Goal: Use online tool/utility: Utilize a website feature to perform a specific function

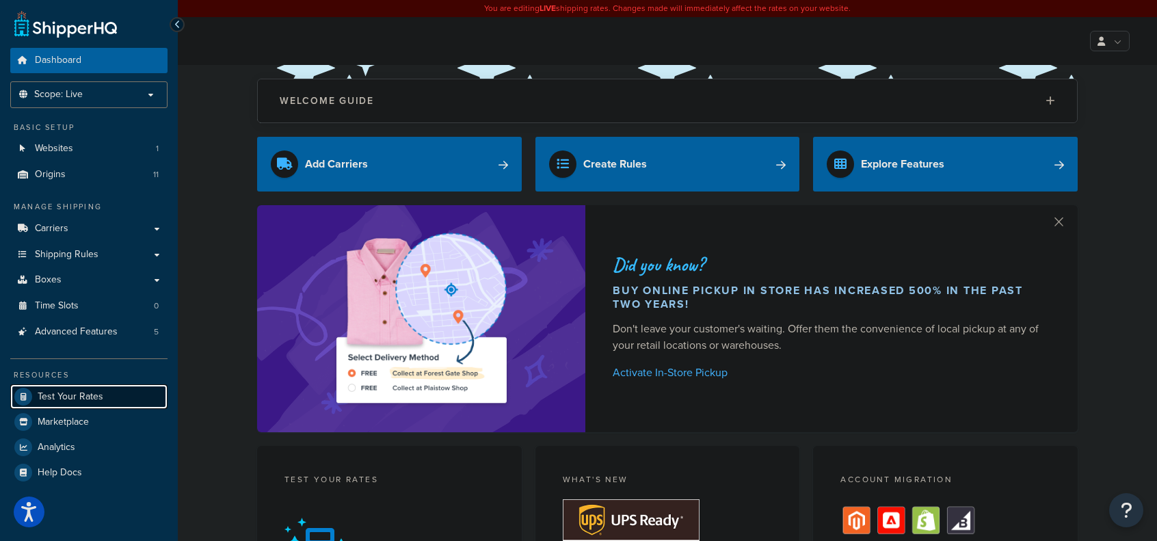
click at [89, 392] on span "Test Your Rates" at bounding box center [71, 397] width 66 height 12
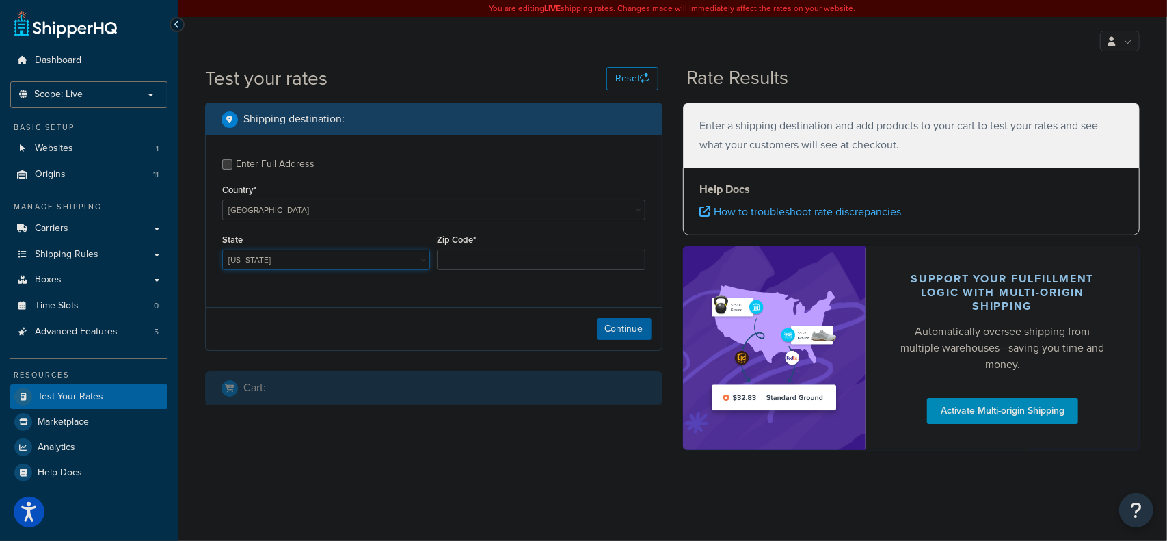
click at [299, 258] on select "[US_STATE] [US_STATE] [US_STATE] [US_STATE] [US_STATE] Armed Forces Americas Ar…" at bounding box center [326, 260] width 208 height 21
select select "PA"
click at [222, 251] on select "[US_STATE] [US_STATE] [US_STATE] [US_STATE] [US_STATE] Armed Forces Americas Ar…" at bounding box center [326, 260] width 208 height 21
click at [468, 254] on input "Zip Code*" at bounding box center [541, 260] width 208 height 21
type input "18920"
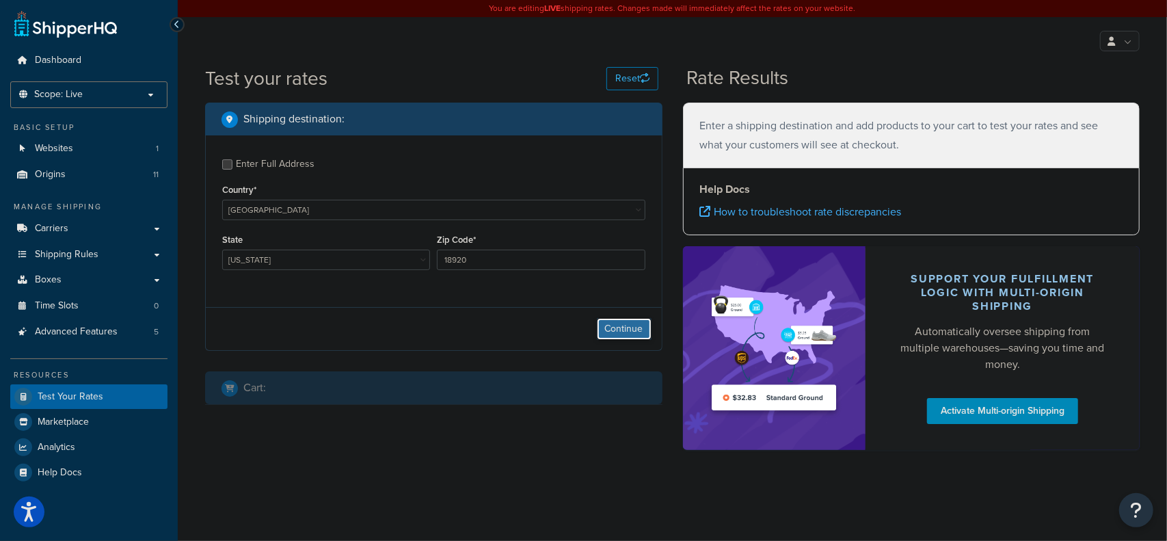
click at [614, 326] on button "Continue" at bounding box center [624, 329] width 55 height 22
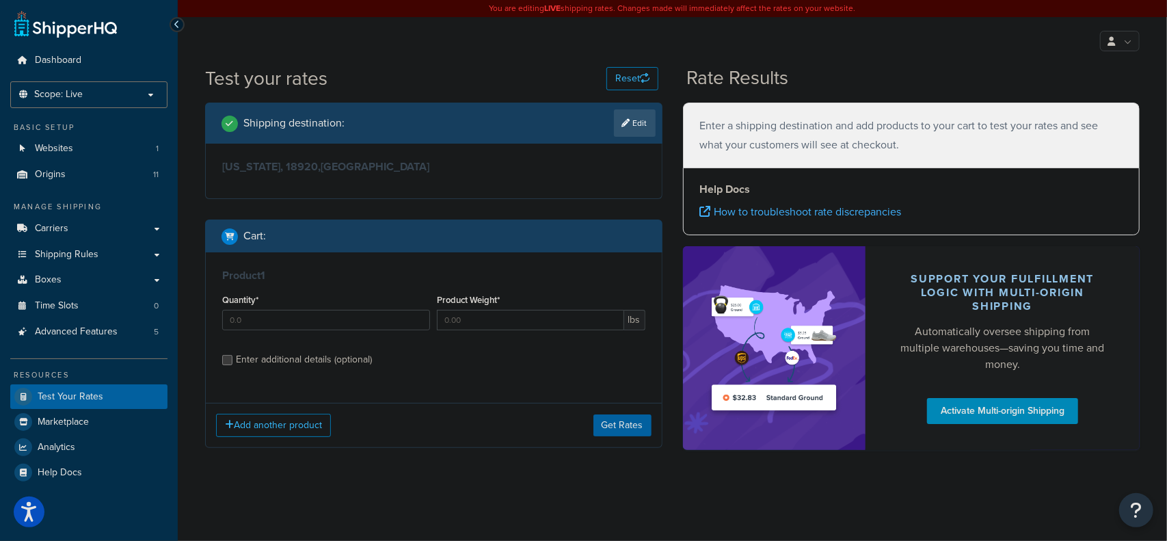
click at [358, 355] on div "Enter additional details (optional)" at bounding box center [304, 359] width 136 height 19
click at [232, 355] on input "Enter additional details (optional)" at bounding box center [227, 360] width 10 height 10
checkbox input "true"
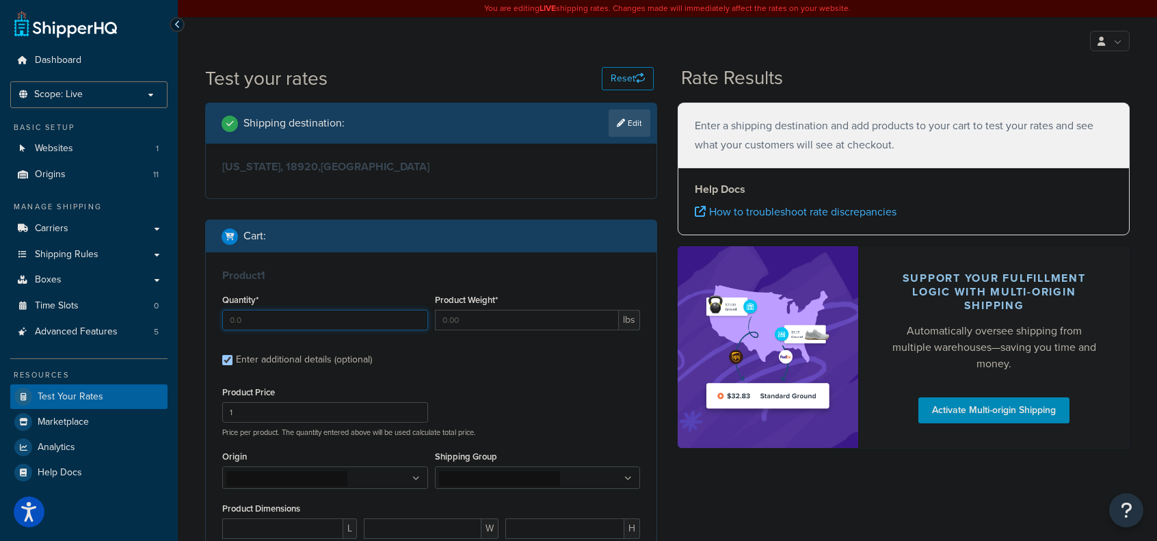
click at [358, 325] on input "Quantity*" at bounding box center [325, 320] width 206 height 21
type input "1"
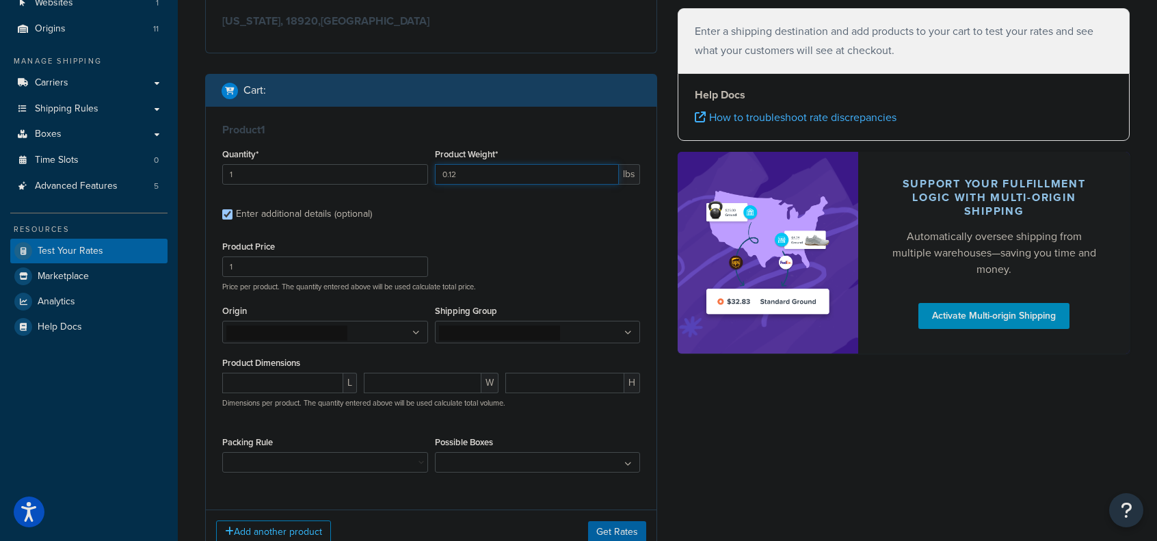
scroll to position [205, 0]
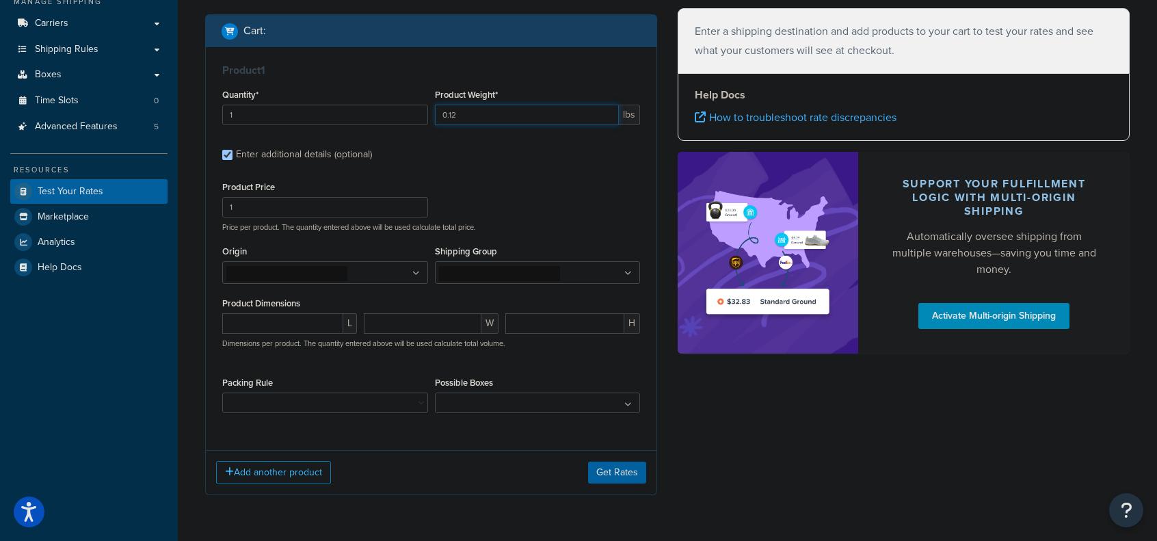
type input "0.12"
click at [323, 209] on input "1" at bounding box center [325, 207] width 206 height 21
type input "14.99"
click at [422, 276] on ul at bounding box center [325, 272] width 206 height 23
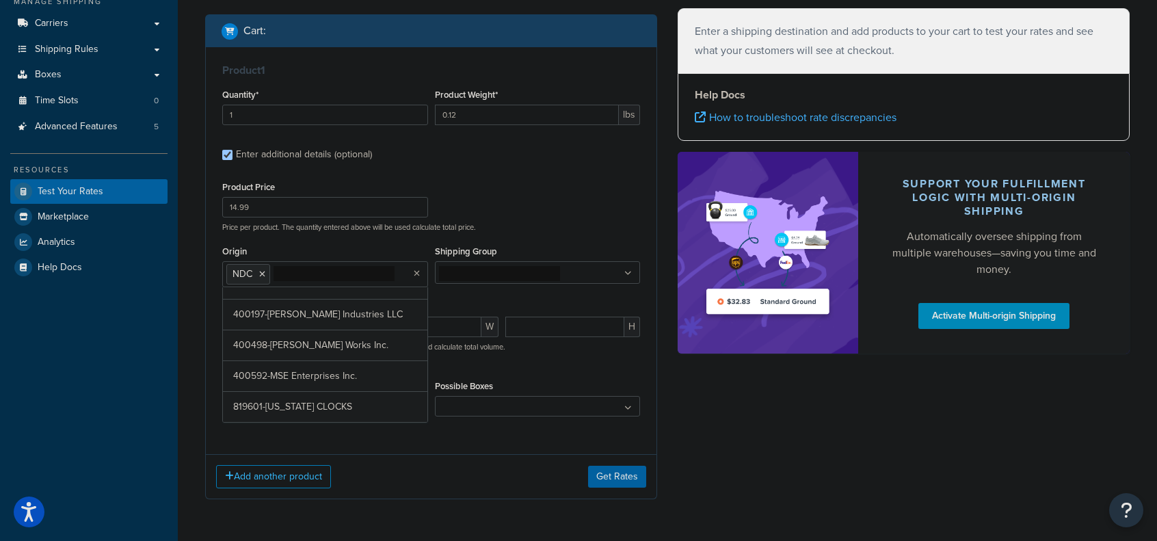
scroll to position [188, 0]
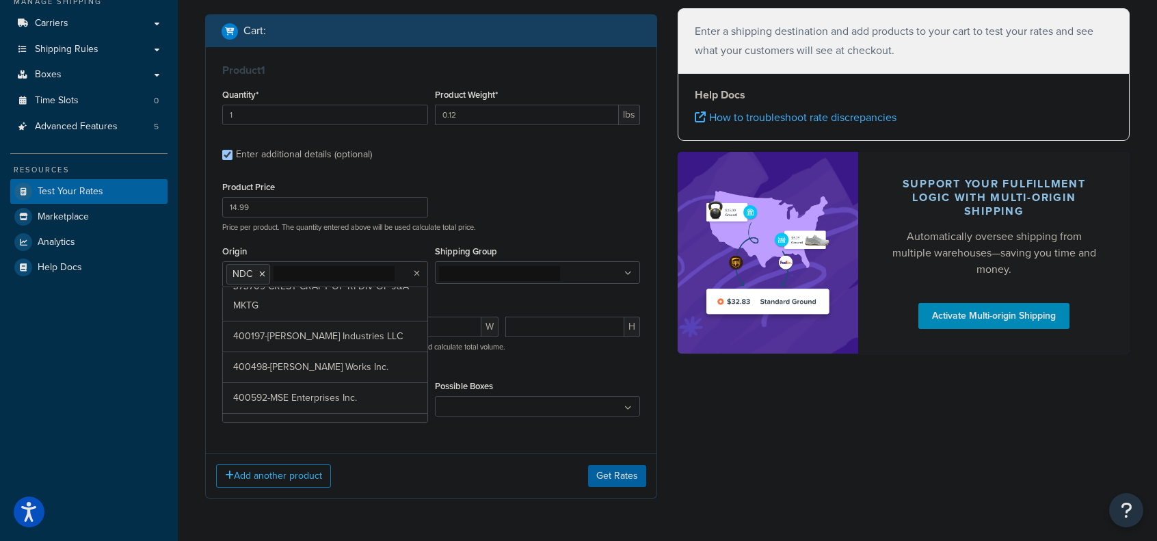
click at [629, 269] on icon at bounding box center [628, 273] width 8 height 8
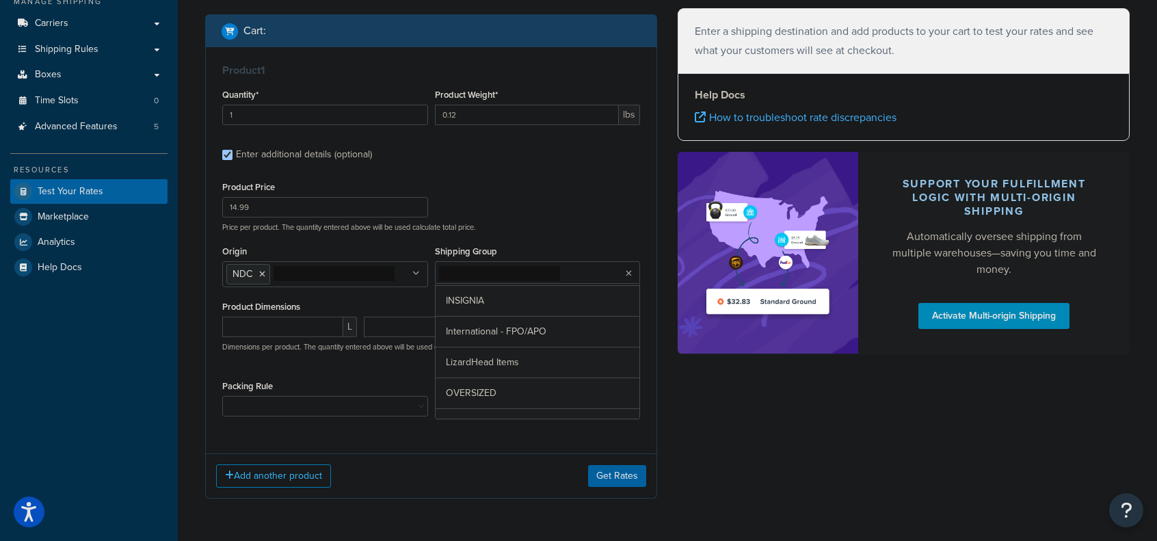
scroll to position [200, 0]
click at [386, 370] on div "Product Price 14.99 Price per product. The quantity entered above will be used …" at bounding box center [431, 302] width 418 height 249
click at [308, 329] on input "number" at bounding box center [282, 327] width 121 height 21
type input "3.62"
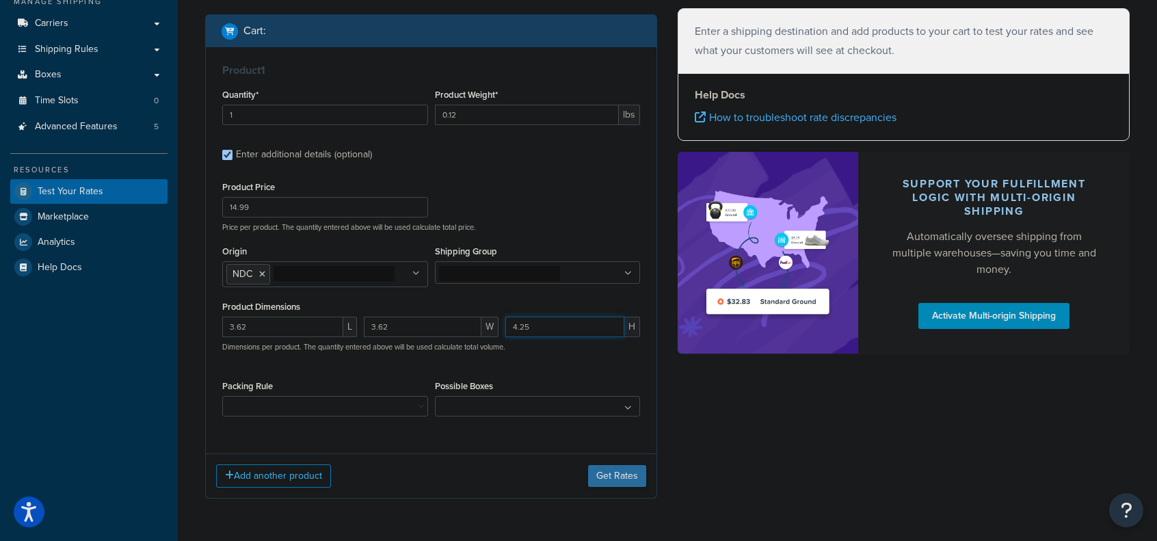
type input "4.25"
click at [624, 474] on button "Get Rates" at bounding box center [617, 476] width 58 height 22
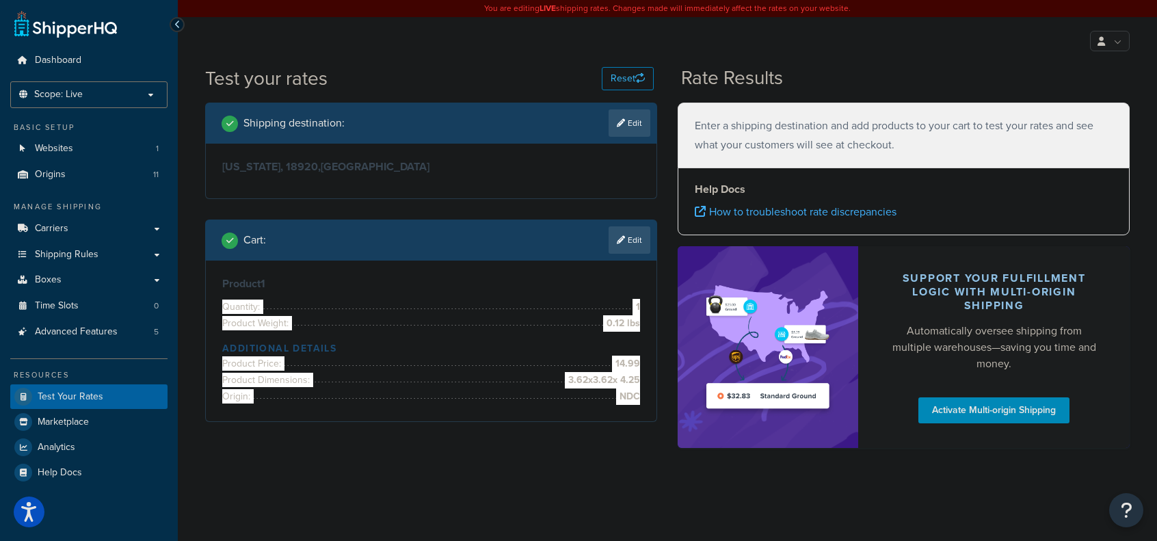
scroll to position [0, 0]
